Goal: Navigation & Orientation: Find specific page/section

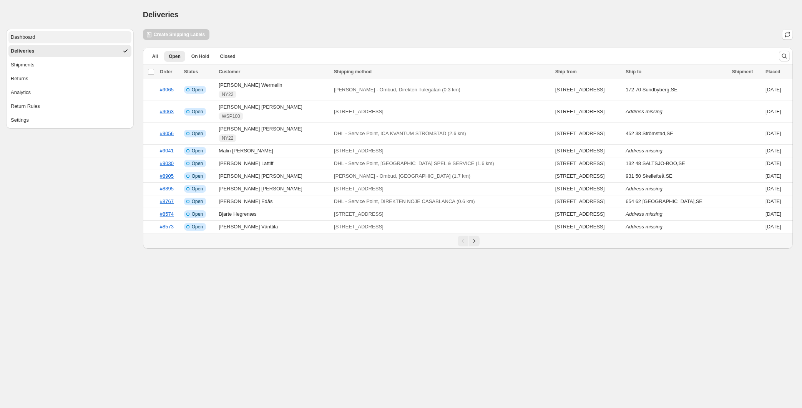
click at [33, 35] on div "Dashboard" at bounding box center [23, 37] width 25 height 8
